Goal: Task Accomplishment & Management: Complete application form

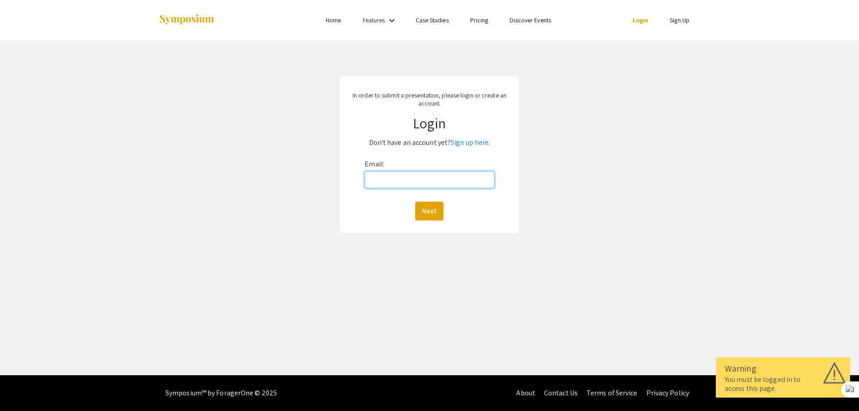
click at [398, 179] on input "Email:" at bounding box center [429, 179] width 129 height 17
type input "[EMAIL_ADDRESS][DOMAIN_NAME]"
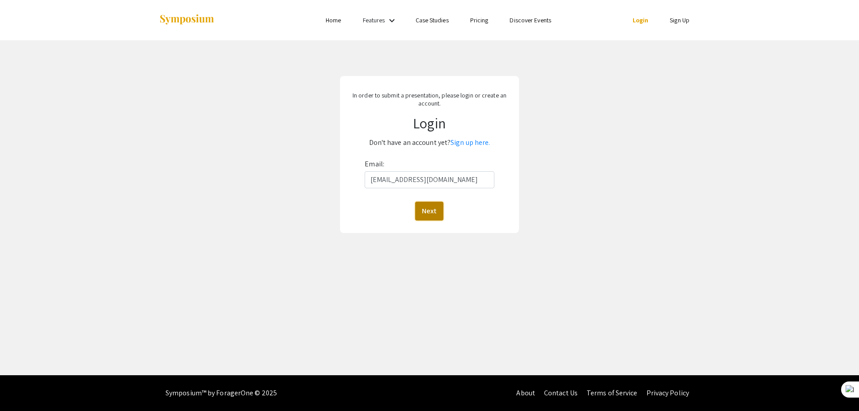
click at [428, 210] on button "Next" at bounding box center [429, 211] width 28 height 19
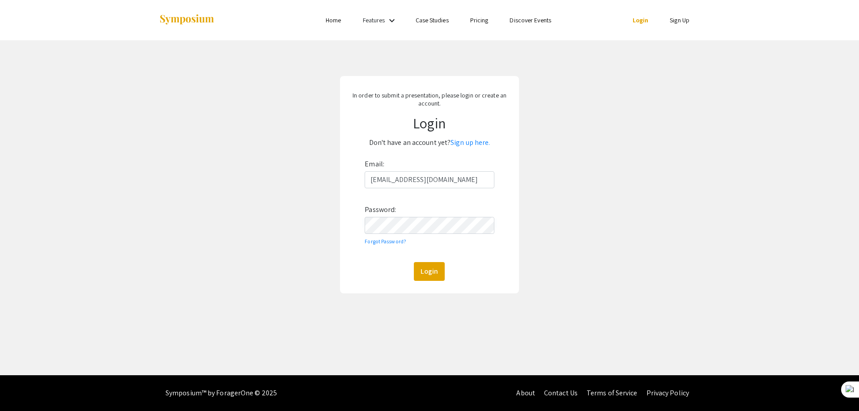
click at [676, 21] on link "Sign Up" at bounding box center [680, 20] width 20 height 8
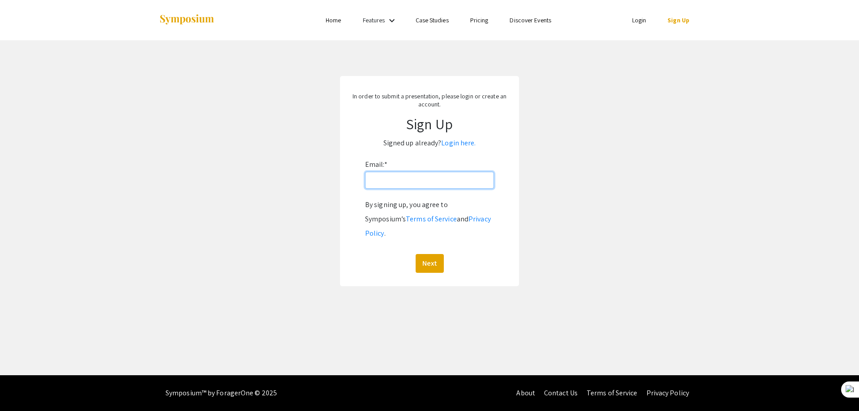
click at [394, 182] on input "Email: *" at bounding box center [429, 180] width 129 height 17
type input "[EMAIL_ADDRESS][DOMAIN_NAME]"
click at [427, 254] on button "Next" at bounding box center [430, 263] width 28 height 19
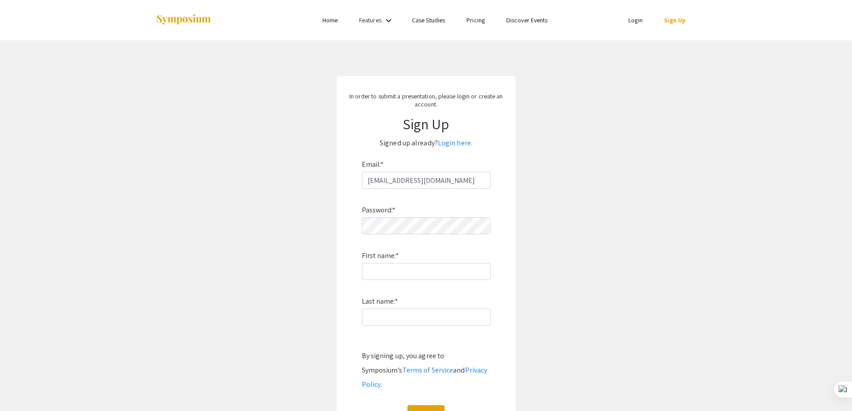
click at [420, 217] on div "Password: * First name: * Last name: * By signing up, you agree to Symposium’s …" at bounding box center [426, 306] width 129 height 235
click at [379, 275] on input "First name: *" at bounding box center [426, 271] width 129 height 17
type input "[PERSON_NAME]"
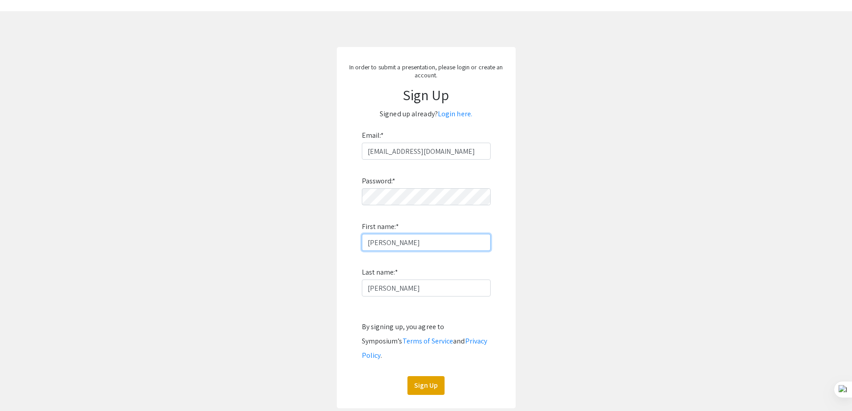
scroll to position [45, 0]
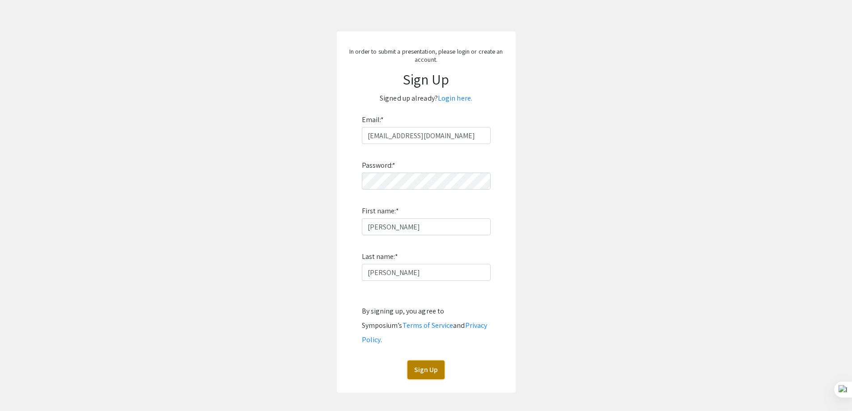
click at [423, 361] on button "Sign Up" at bounding box center [426, 370] width 37 height 19
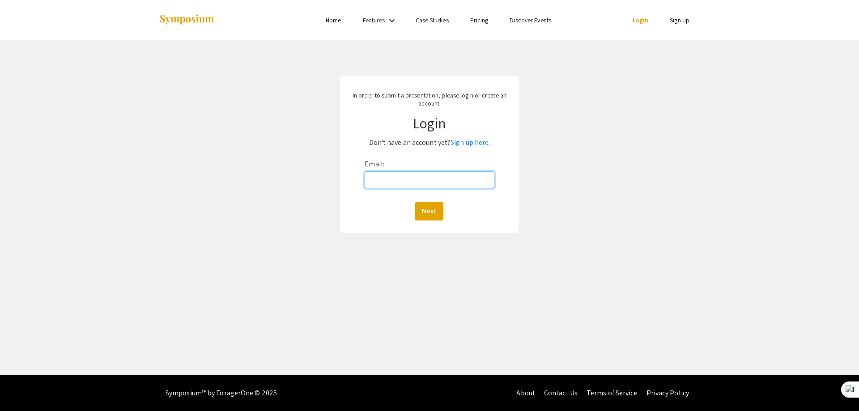
click at [417, 185] on input "Email:" at bounding box center [429, 179] width 129 height 17
type input "[EMAIL_ADDRESS][DOMAIN_NAME]"
click at [432, 212] on button "Next" at bounding box center [429, 211] width 28 height 19
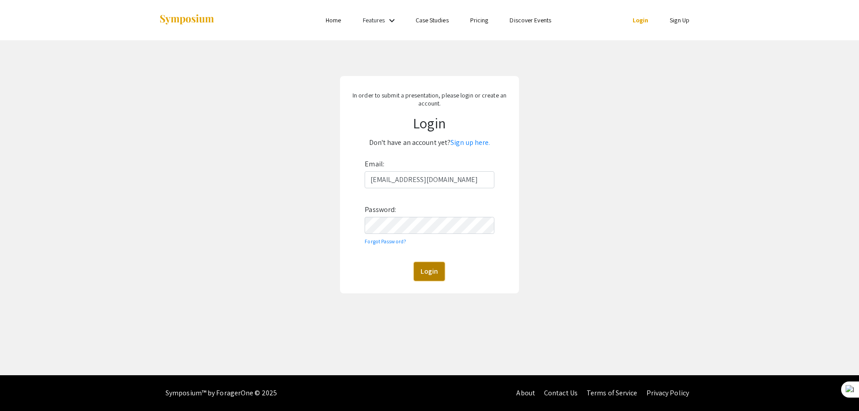
click at [430, 268] on button "Login" at bounding box center [429, 271] width 31 height 19
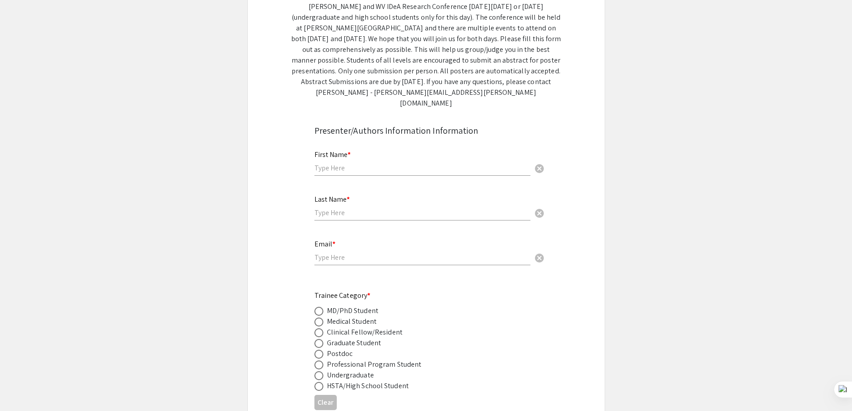
scroll to position [179, 0]
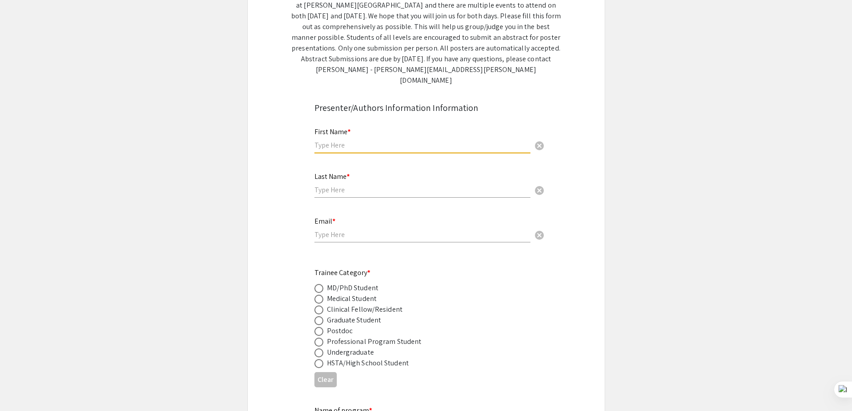
click at [389, 141] on input "text" at bounding box center [423, 145] width 216 height 9
type input "[PERSON_NAME]"
type input "[EMAIL_ADDRESS][DOMAIN_NAME]"
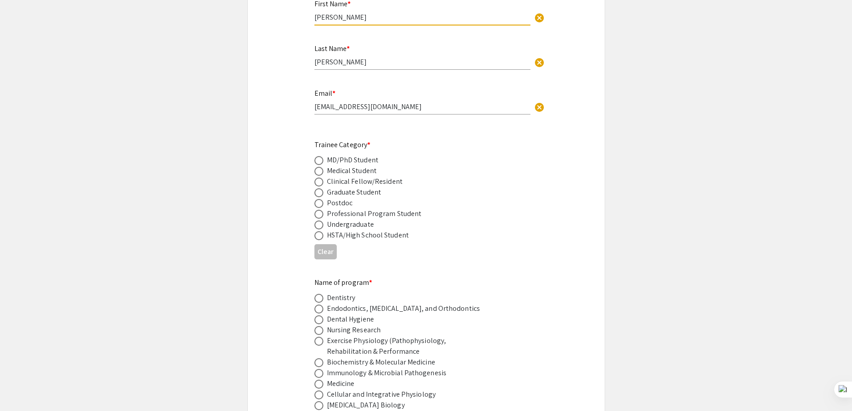
scroll to position [313, 0]
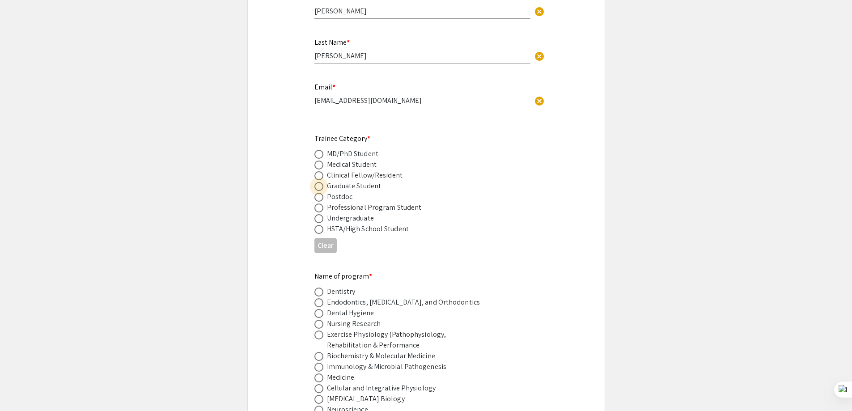
click at [317, 182] on span at bounding box center [319, 186] width 9 height 9
click at [317, 182] on input "radio" at bounding box center [319, 186] width 9 height 9
radio input "true"
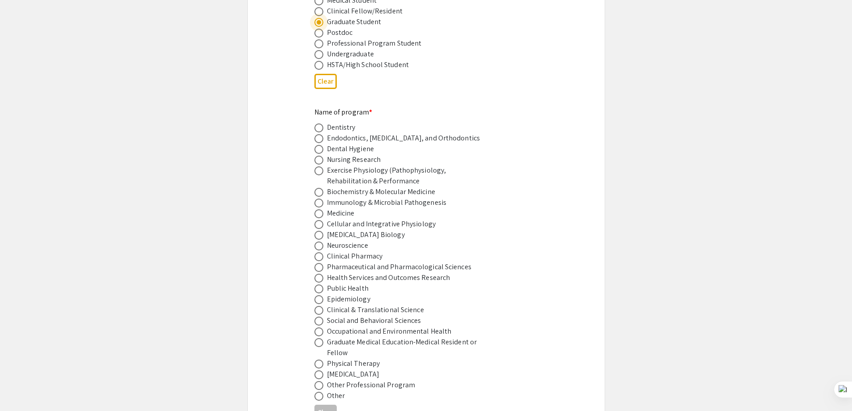
scroll to position [492, 0]
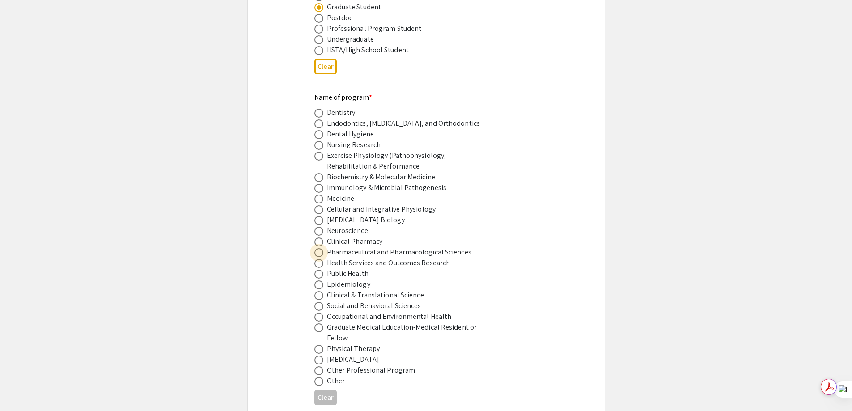
click at [320, 248] on span at bounding box center [319, 252] width 9 height 9
click at [320, 248] on input "radio" at bounding box center [319, 252] width 9 height 9
radio input "true"
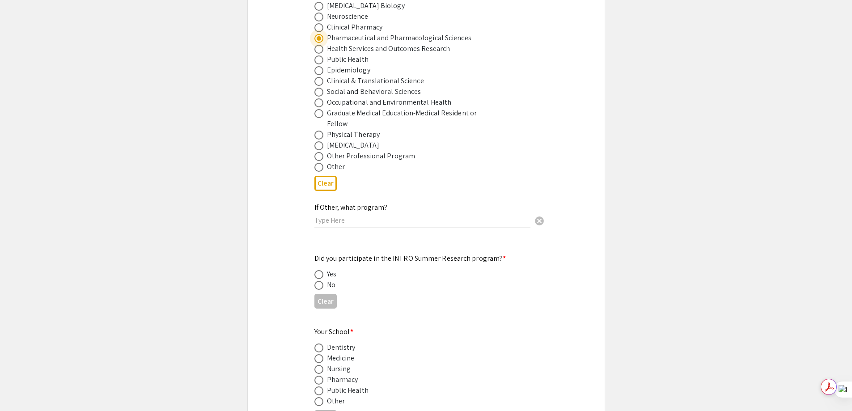
scroll to position [716, 0]
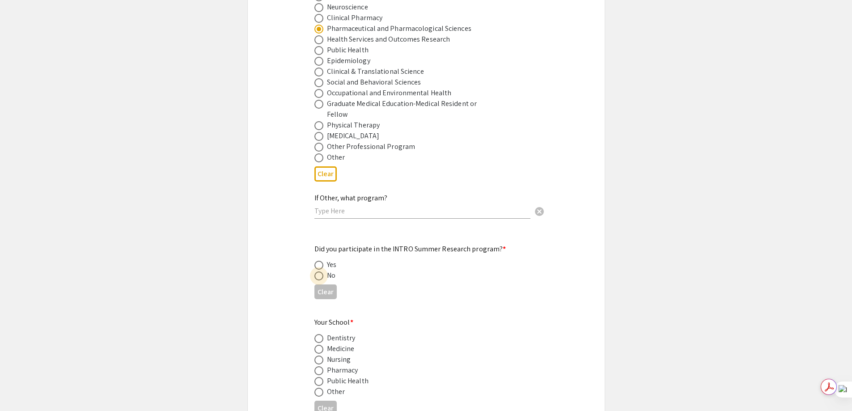
click at [319, 272] on span at bounding box center [319, 276] width 9 height 9
click at [319, 272] on input "radio" at bounding box center [319, 276] width 9 height 9
radio input "true"
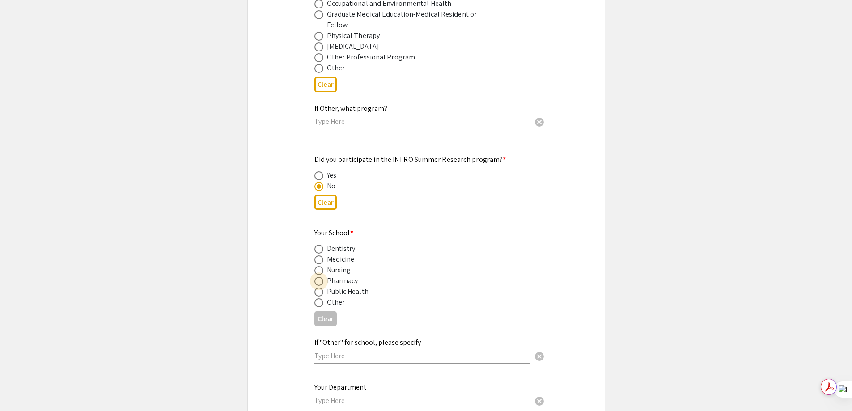
click at [317, 277] on span at bounding box center [319, 281] width 9 height 9
click at [317, 277] on input "radio" at bounding box center [319, 281] width 9 height 9
radio input "true"
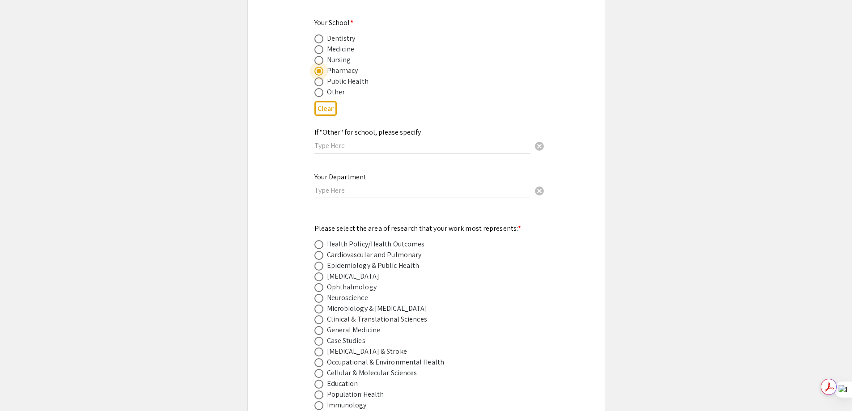
scroll to position [1029, 0]
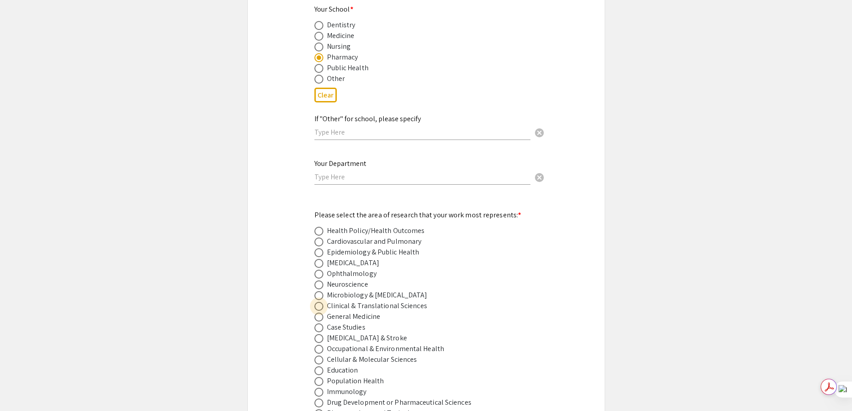
click at [319, 307] on span at bounding box center [319, 307] width 0 height 0
click at [319, 302] on input "radio" at bounding box center [319, 306] width 9 height 9
radio input "true"
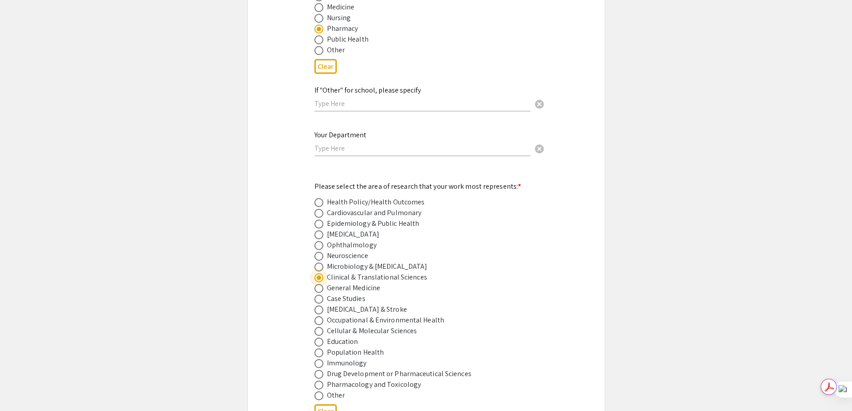
scroll to position [1074, 0]
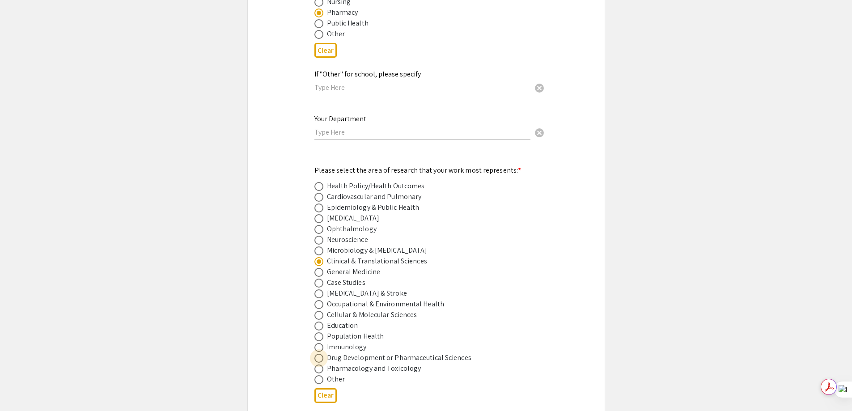
click at [319, 354] on span at bounding box center [319, 358] width 9 height 9
click at [319, 354] on input "radio" at bounding box center [319, 358] width 9 height 9
radio input "true"
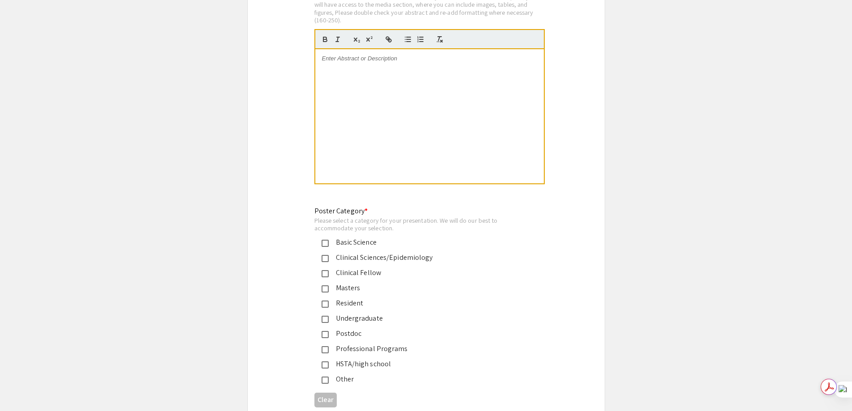
scroll to position [1924, 0]
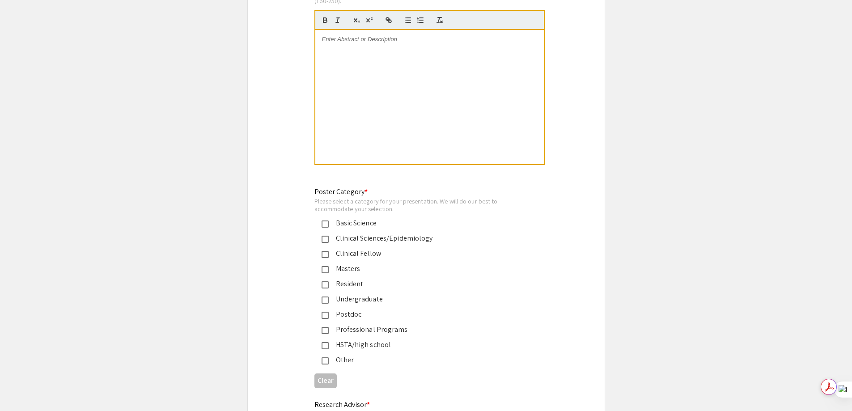
click at [322, 221] on mat-pseudo-checkbox at bounding box center [325, 224] width 7 height 7
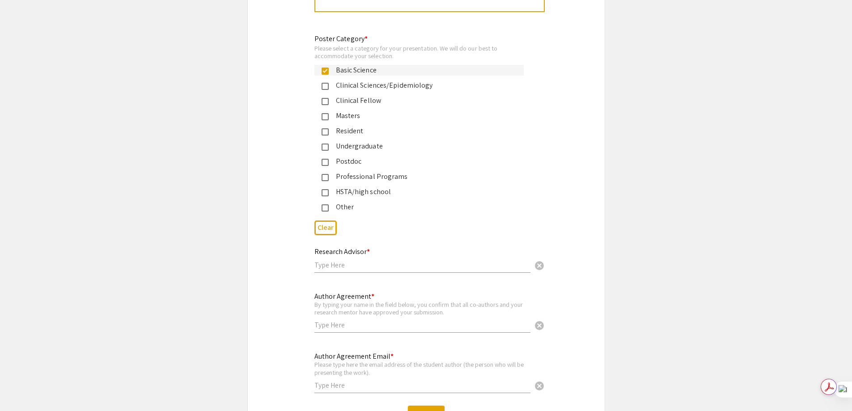
scroll to position [2103, 0]
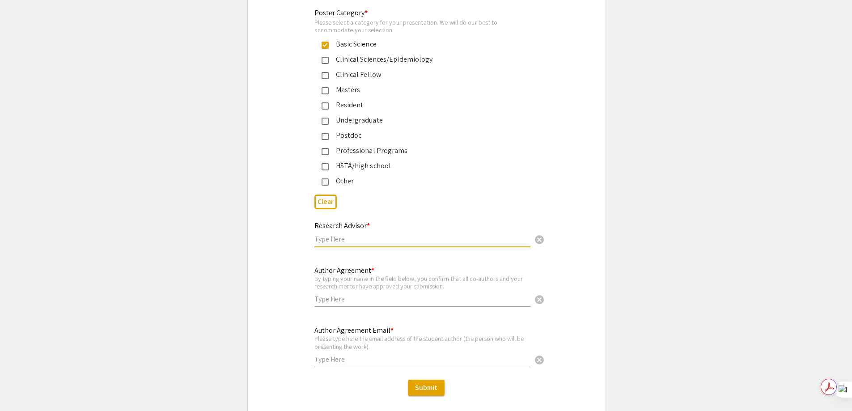
click at [344, 234] on input "text" at bounding box center [423, 238] width 216 height 9
type input "[PERSON_NAME]"
click at [383, 294] on input "text" at bounding box center [423, 298] width 216 height 9
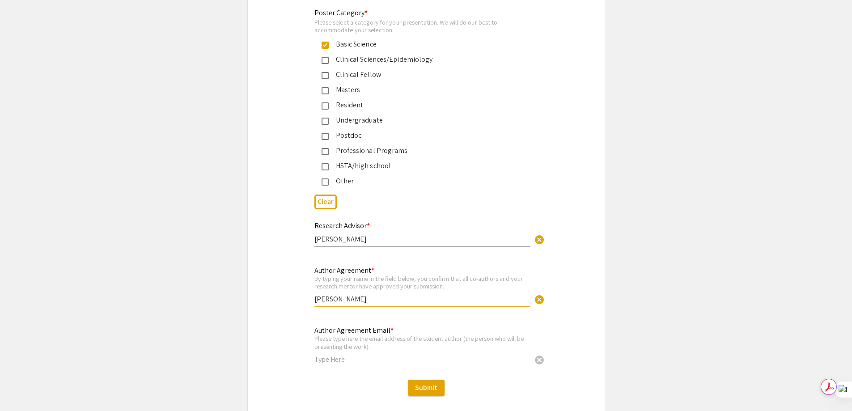
type input "[PERSON_NAME]"
click at [350, 355] on input "text" at bounding box center [423, 359] width 216 height 9
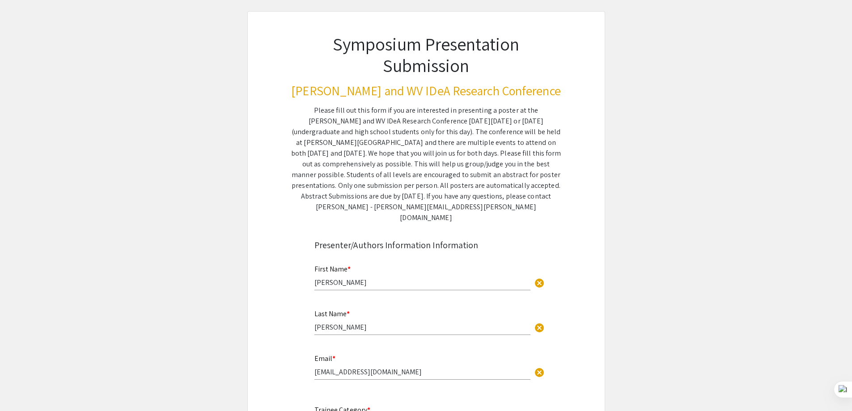
scroll to position [0, 0]
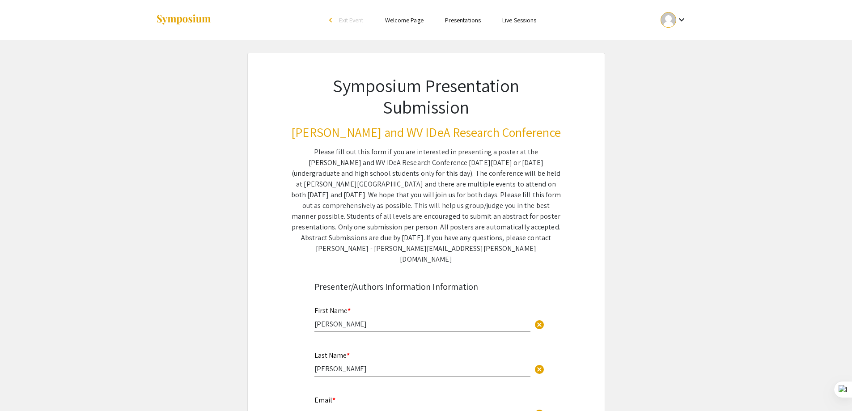
type input "[EMAIL_ADDRESS][DOMAIN_NAME]"
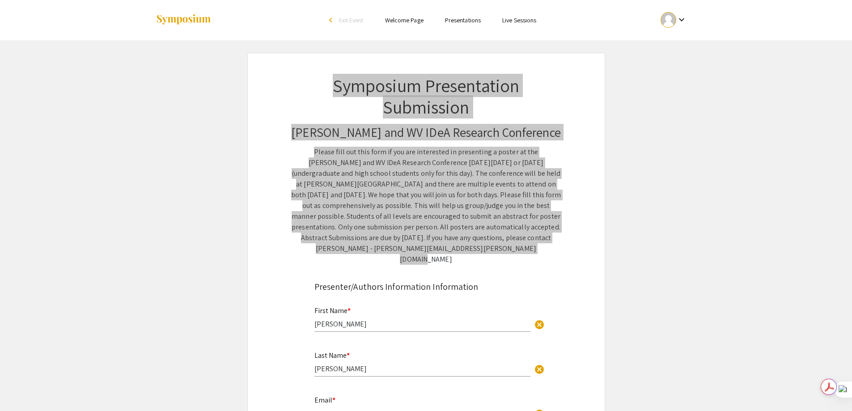
drag, startPoint x: 332, startPoint y: 88, endPoint x: 527, endPoint y: 251, distance: 253.5
click at [527, 251] on div "Symposium Presentation Submission [PERSON_NAME] and WV IDeA Research Conference…" at bounding box center [426, 159] width 313 height 212
copy div "Symposium Presentation Submission [PERSON_NAME] and WV IDeA Research Conference…"
